Goal: Use online tool/utility: Utilize a website feature to perform a specific function

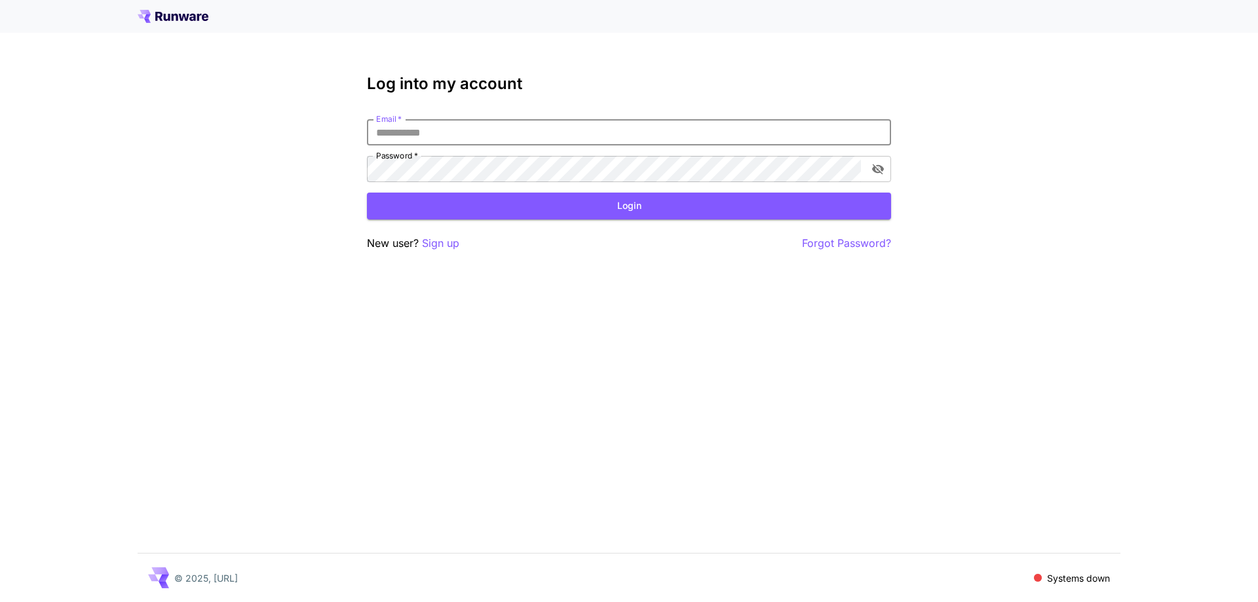
click at [508, 133] on input "Email   *" at bounding box center [629, 132] width 524 height 26
type input "**********"
drag, startPoint x: 517, startPoint y: 132, endPoint x: 124, endPoint y: 130, distance: 393.1
click at [128, 130] on div "**********" at bounding box center [629, 301] width 1258 height 602
click at [578, 210] on button "Login" at bounding box center [629, 206] width 524 height 27
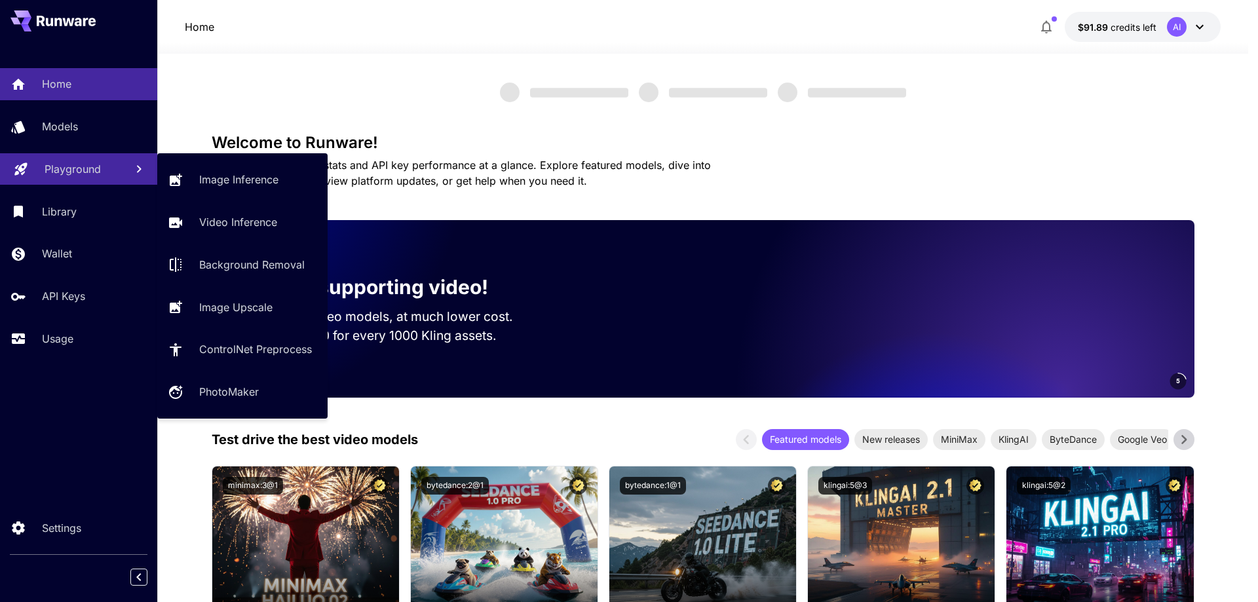
click at [90, 172] on p "Playground" at bounding box center [73, 169] width 56 height 16
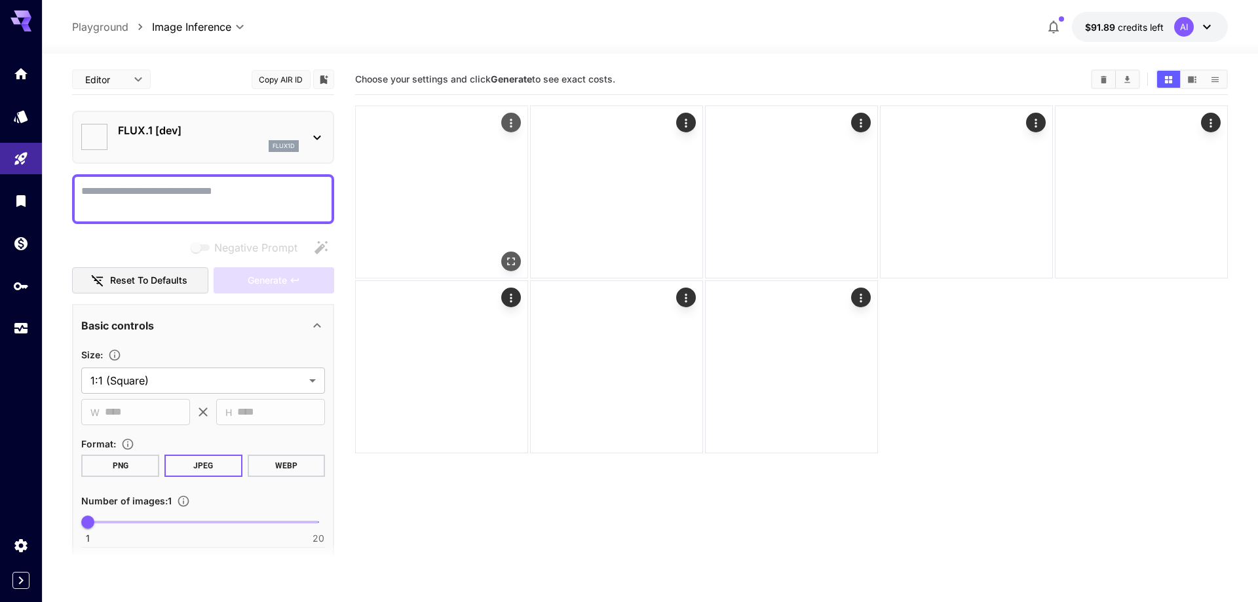
type input "**********"
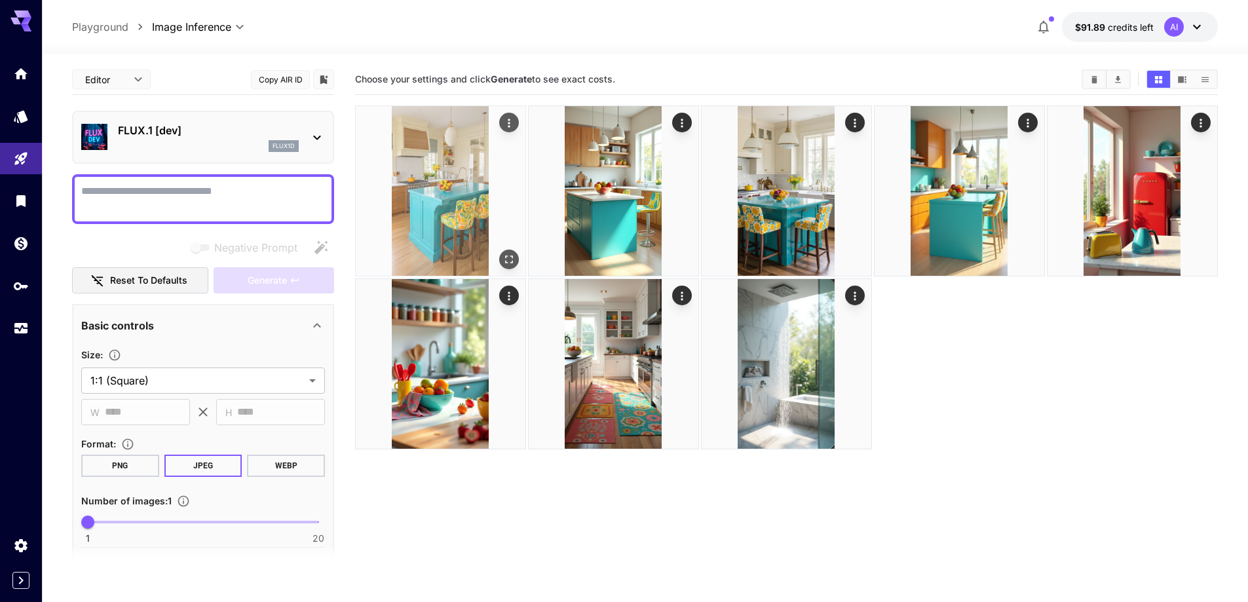
click at [427, 174] on img at bounding box center [441, 191] width 170 height 170
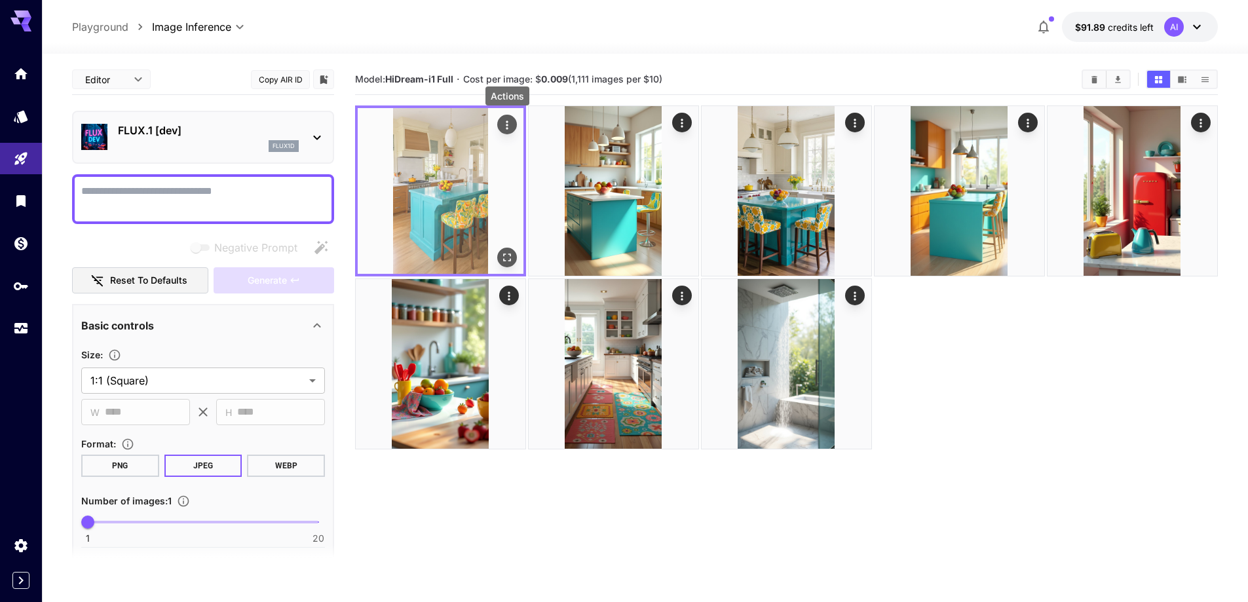
click at [508, 124] on icon "Actions" at bounding box center [507, 125] width 13 height 13
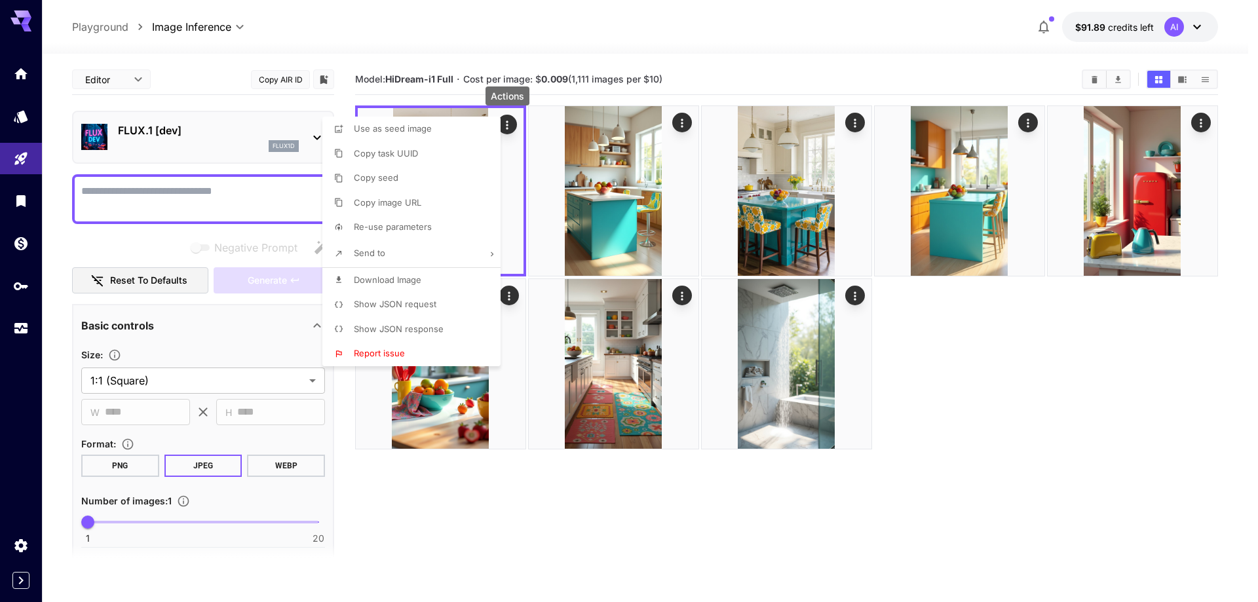
click at [1111, 408] on div at bounding box center [629, 301] width 1258 height 602
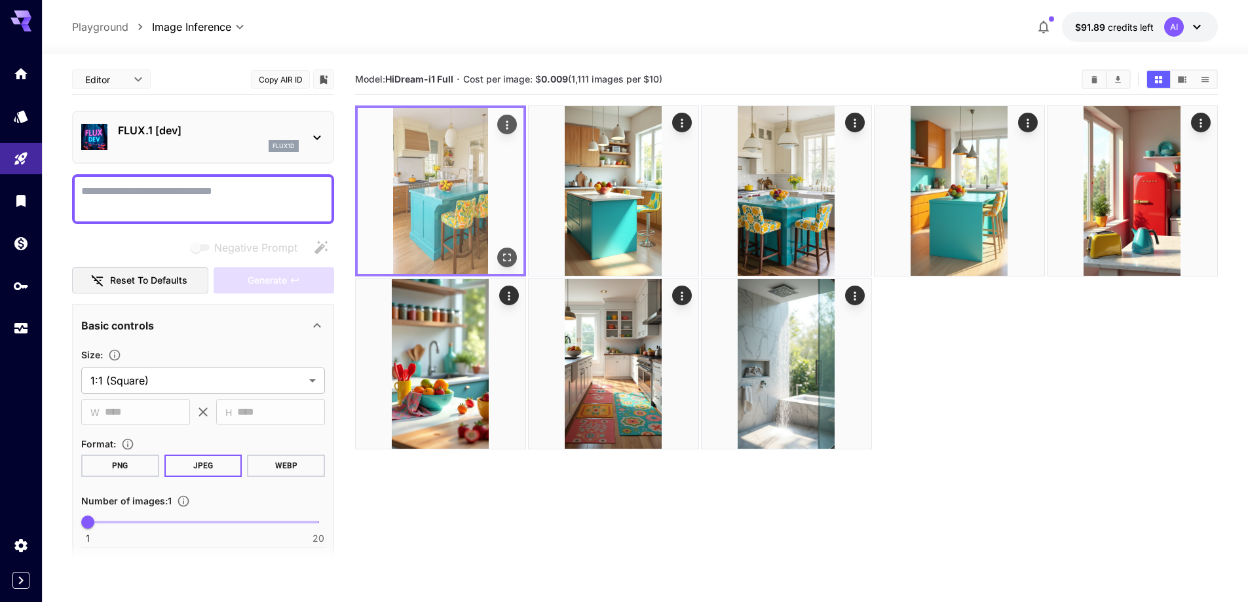
click at [469, 235] on img at bounding box center [441, 191] width 166 height 166
click at [505, 261] on icon "Open in fullscreen" at bounding box center [507, 258] width 8 height 8
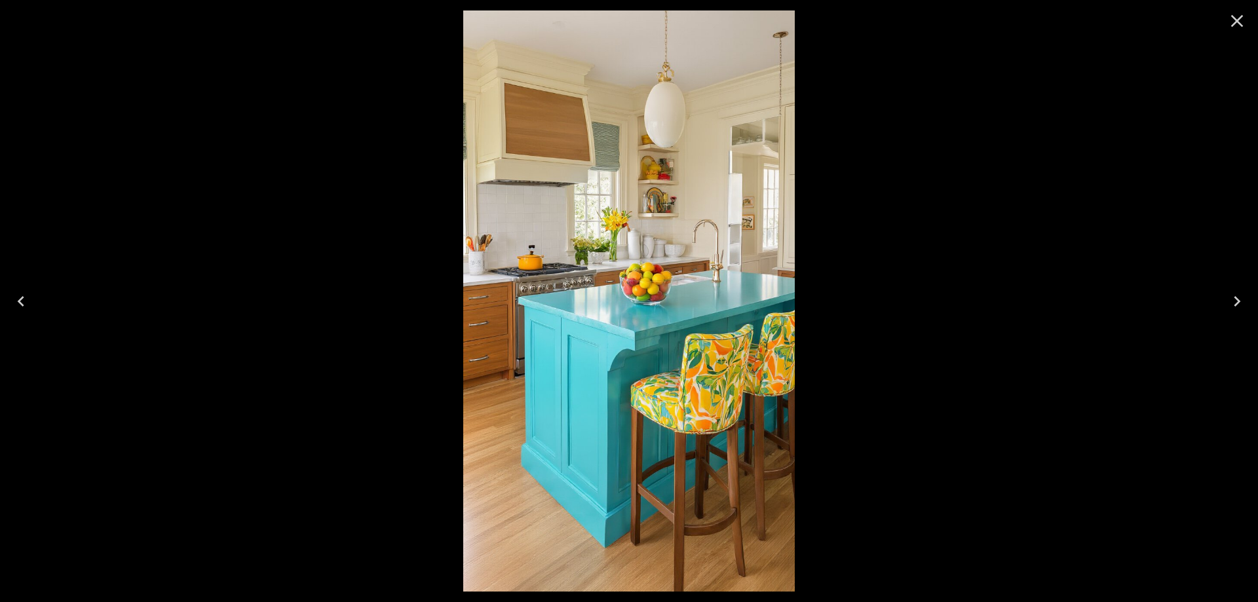
click at [1239, 15] on icon "Close" at bounding box center [1237, 20] width 21 height 21
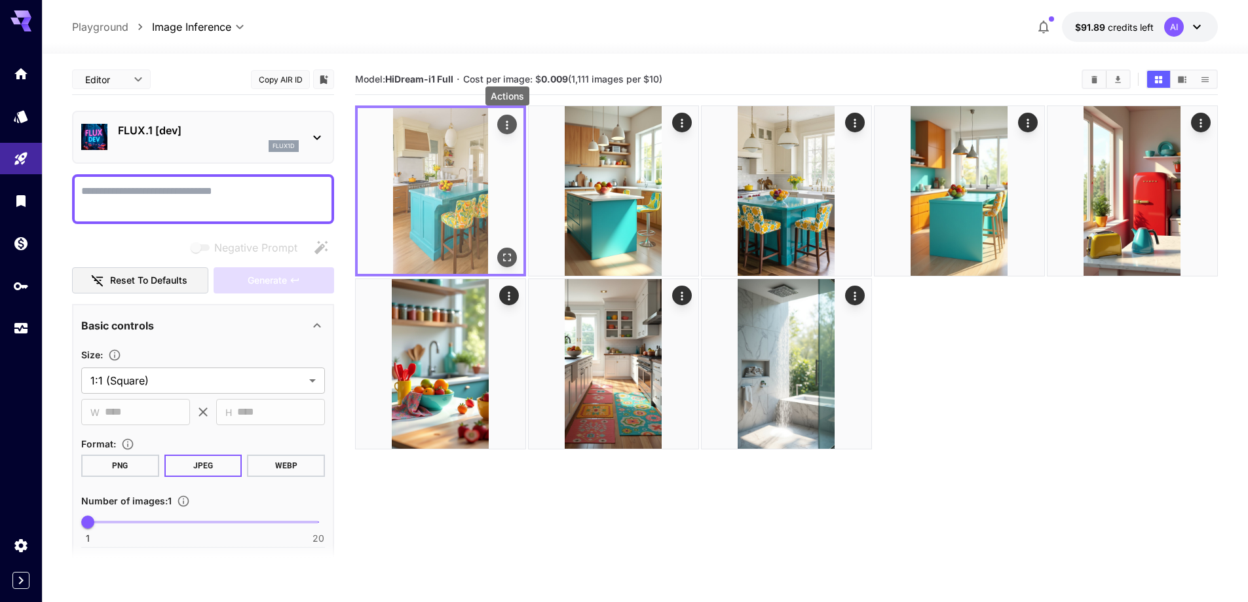
click at [506, 121] on icon "Actions" at bounding box center [507, 125] width 2 height 9
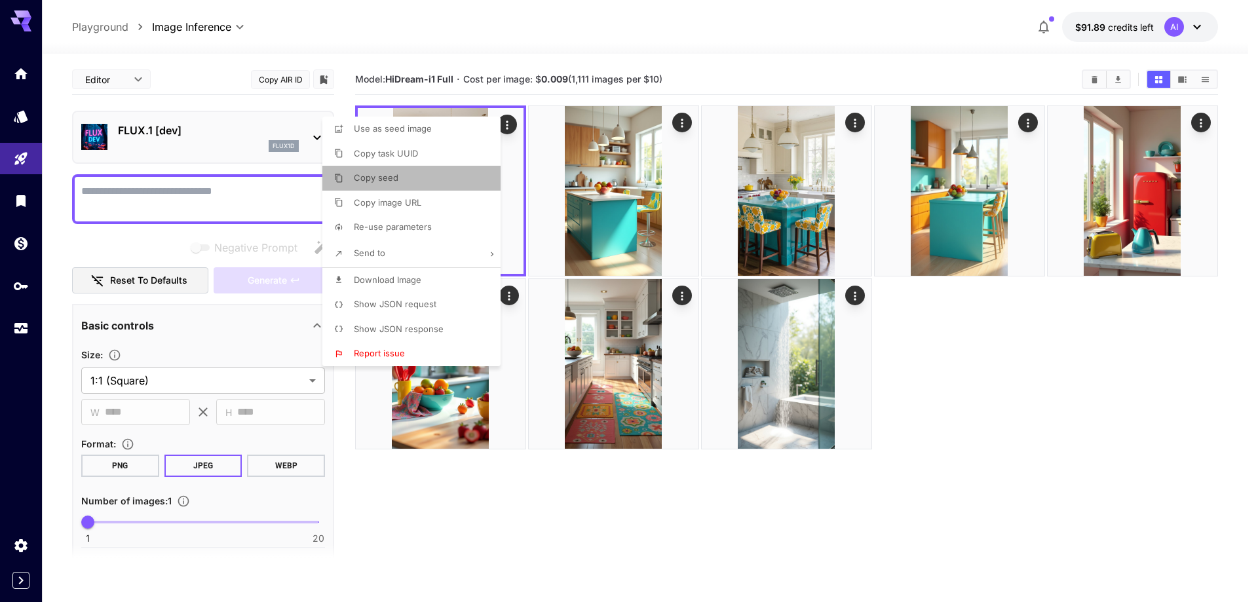
click at [417, 186] on li "Copy seed" at bounding box center [415, 178] width 186 height 25
click at [642, 503] on div at bounding box center [629, 301] width 1258 height 602
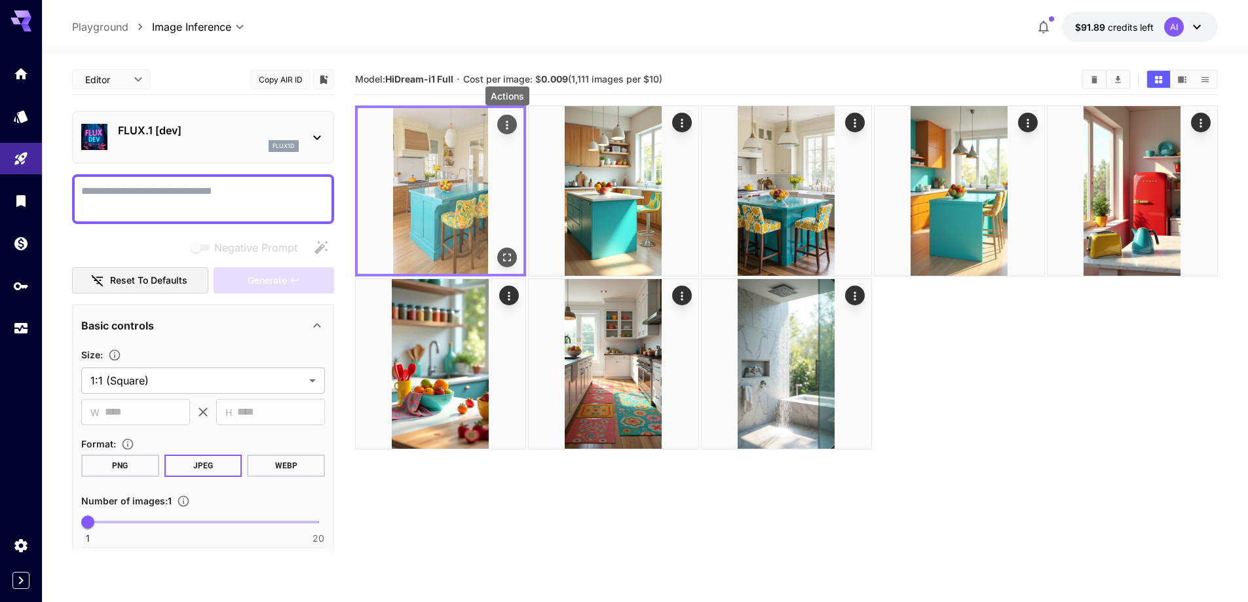
click at [508, 124] on icon "Actions" at bounding box center [507, 125] width 13 height 13
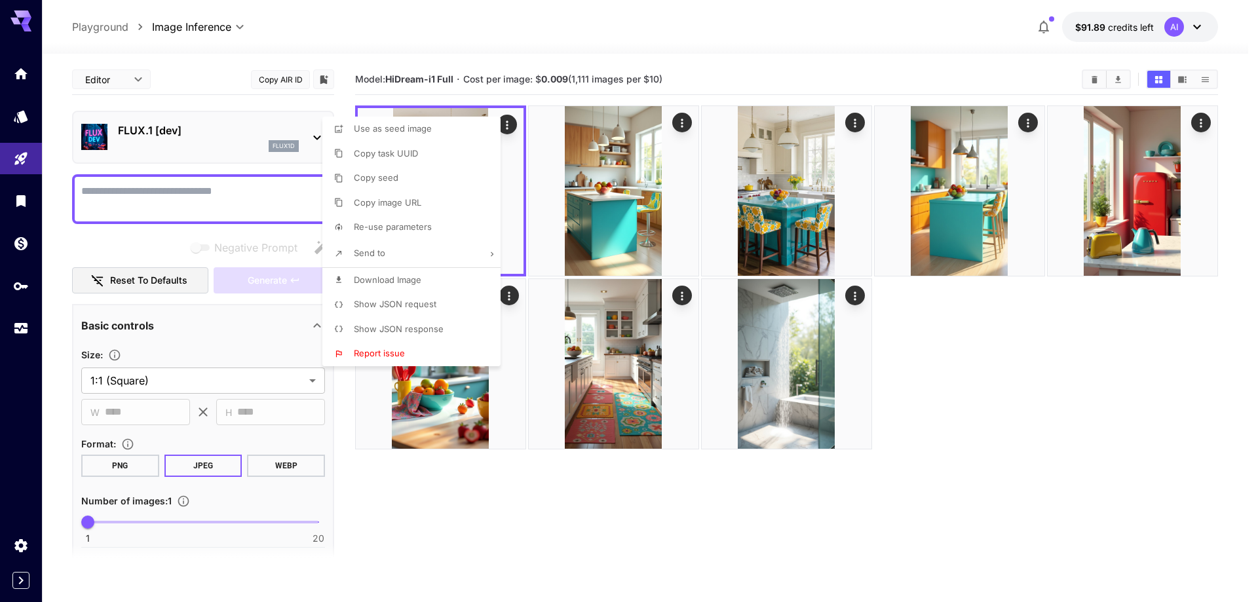
click at [983, 226] on div at bounding box center [629, 301] width 1258 height 602
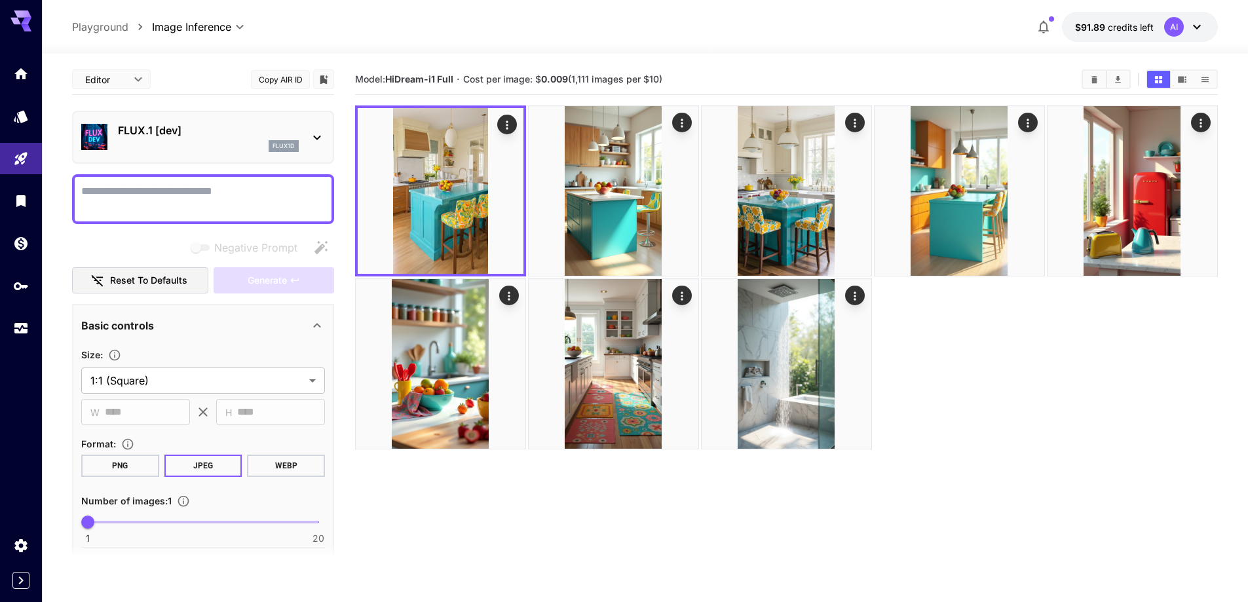
drag, startPoint x: 1036, startPoint y: 400, endPoint x: 984, endPoint y: 404, distance: 51.9
click at [1042, 404] on div at bounding box center [786, 277] width 863 height 344
click at [197, 212] on div "Negative prompts are not compatible with the selected model." at bounding box center [248, 213] width 197 height 33
click at [125, 189] on textarea "Negative Prompt" at bounding box center [203, 198] width 244 height 31
click at [210, 142] on div "flux1d" at bounding box center [208, 146] width 181 height 12
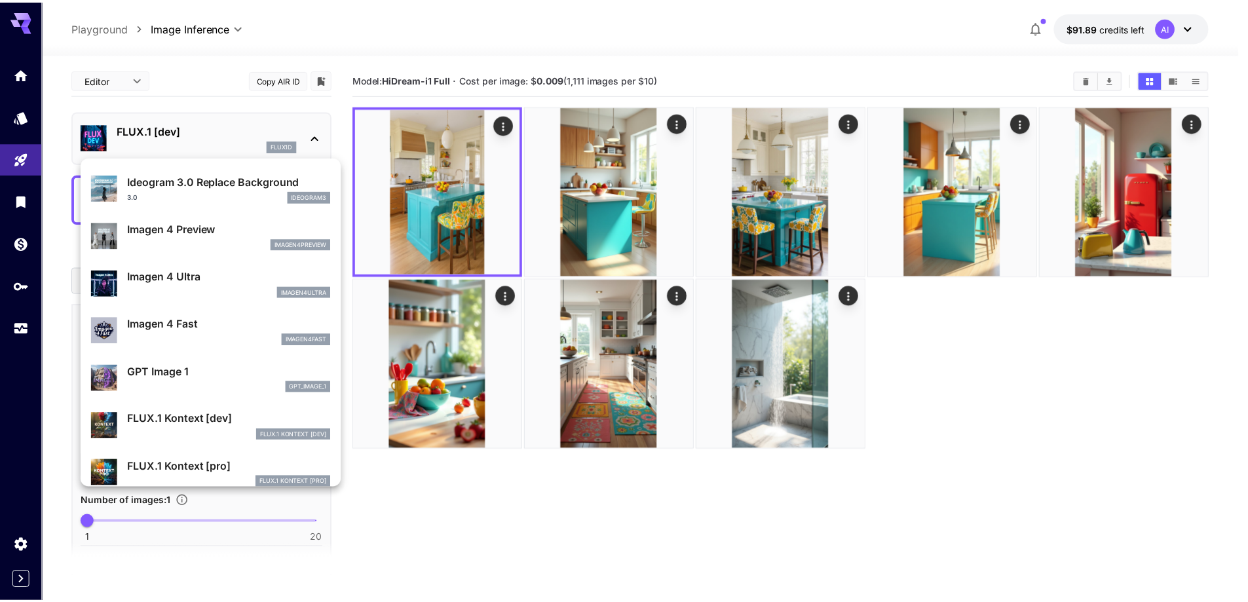
scroll to position [590, 0]
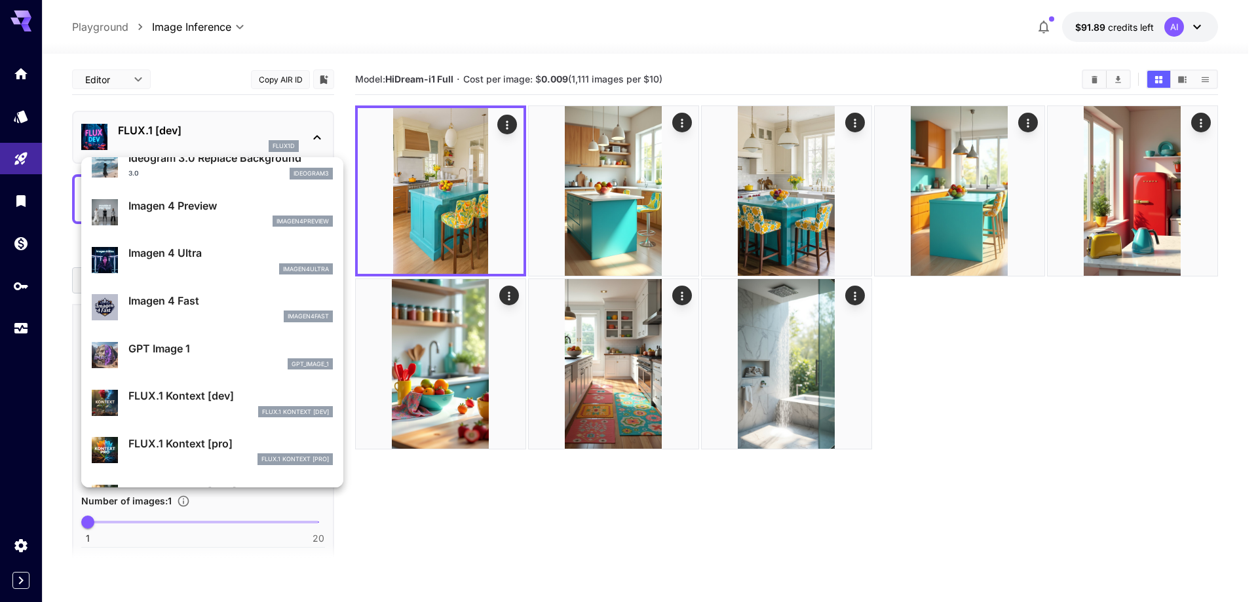
click at [748, 524] on div at bounding box center [629, 301] width 1258 height 602
